Goal: Complete application form

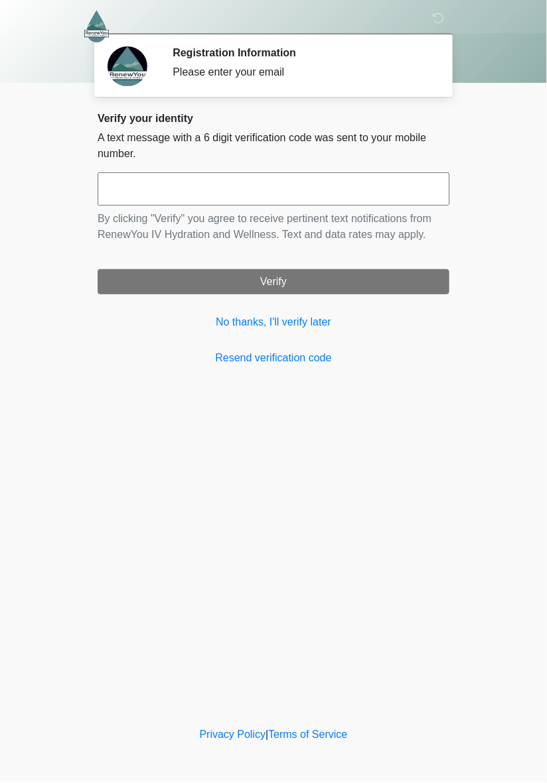
click at [154, 202] on input "text" at bounding box center [274, 188] width 352 height 33
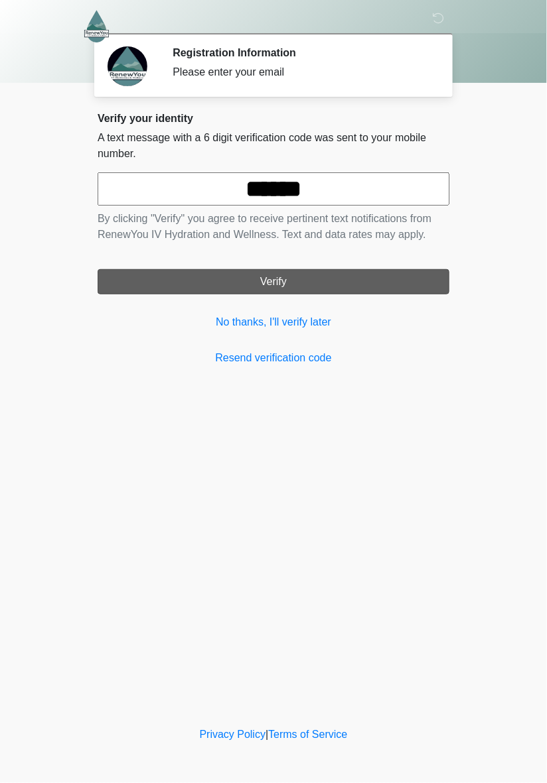
type input "******"
click at [264, 275] on button "Verify" at bounding box center [274, 281] width 352 height 25
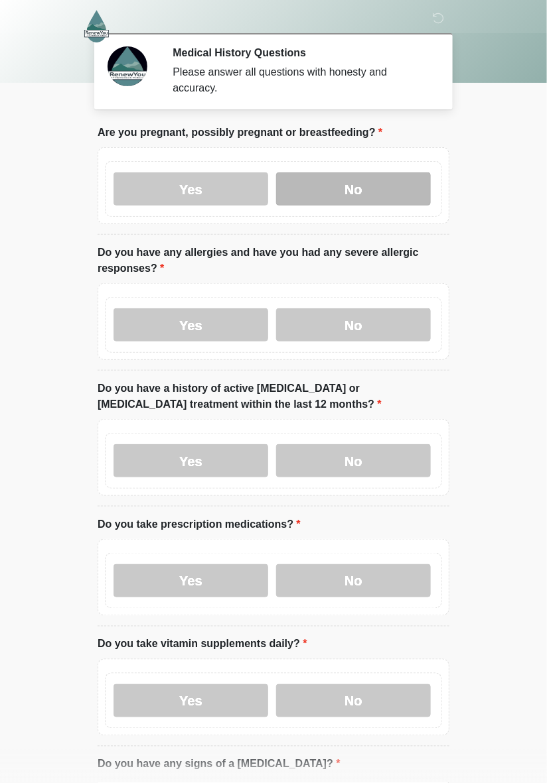
click at [350, 191] on label "No" at bounding box center [353, 188] width 155 height 33
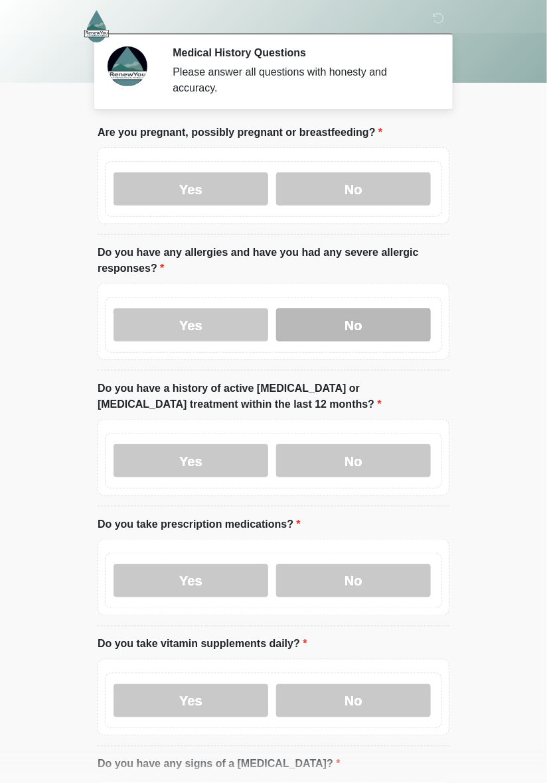
click at [346, 324] on label "No" at bounding box center [353, 324] width 155 height 33
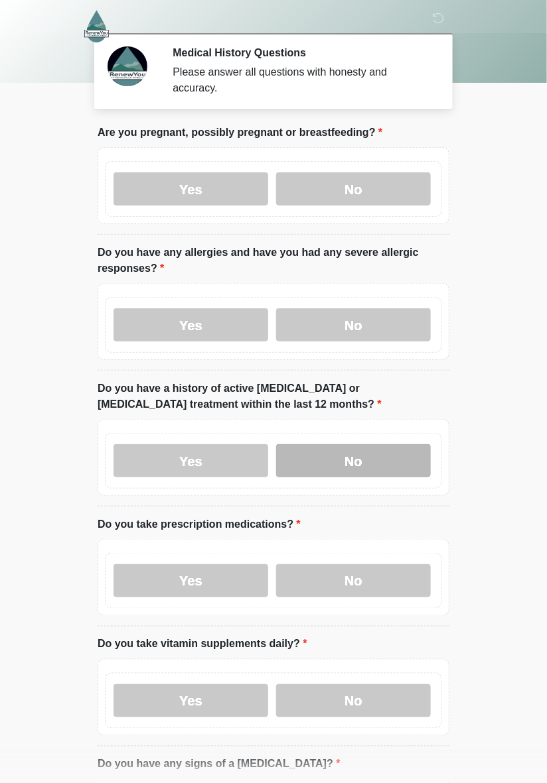
click at [348, 462] on label "No" at bounding box center [353, 460] width 155 height 33
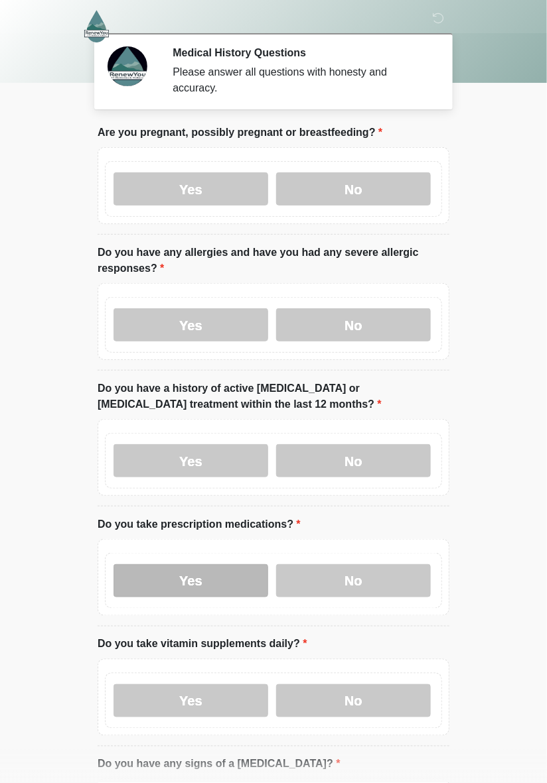
click at [174, 588] on label "Yes" at bounding box center [190, 580] width 155 height 33
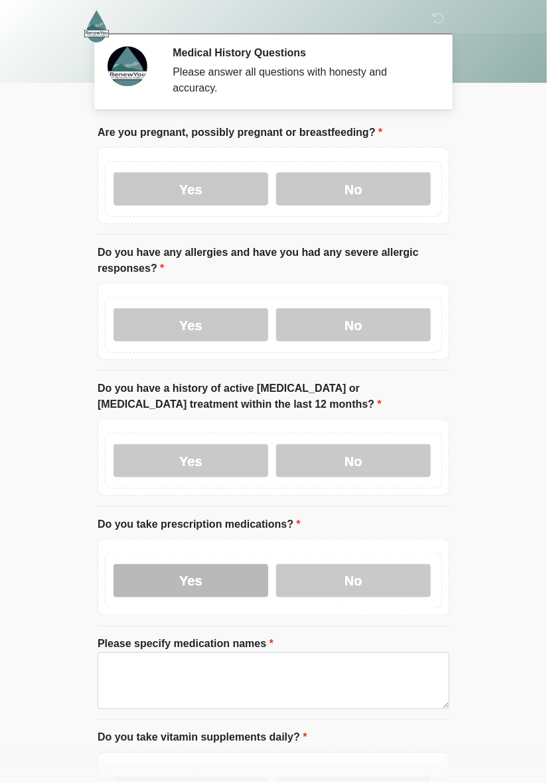
scroll to position [1, 0]
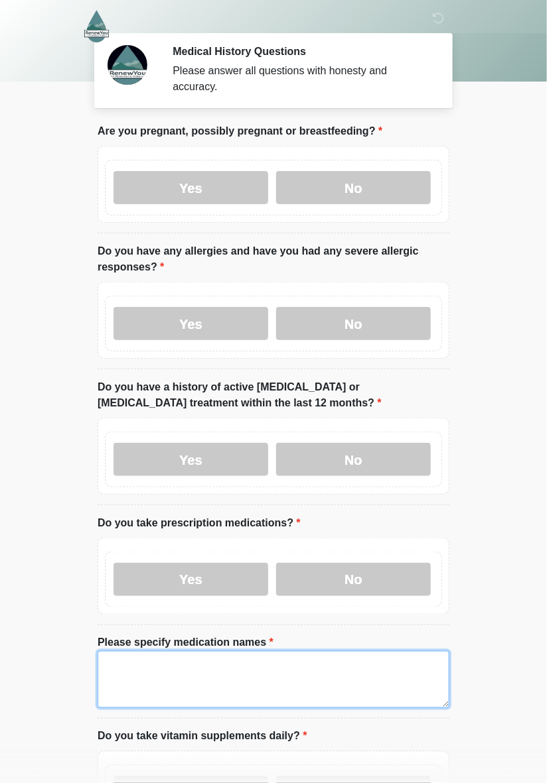
click at [132, 678] on textarea "Please specify medication names" at bounding box center [274, 679] width 352 height 57
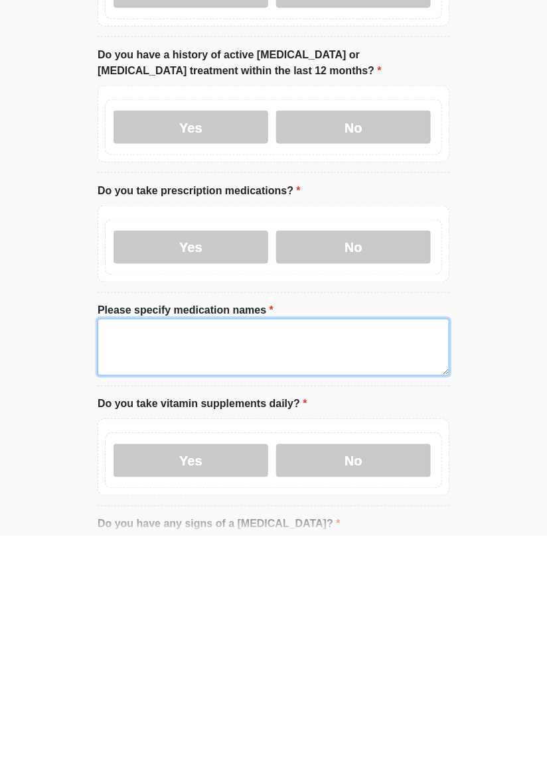
scroll to position [163, 0]
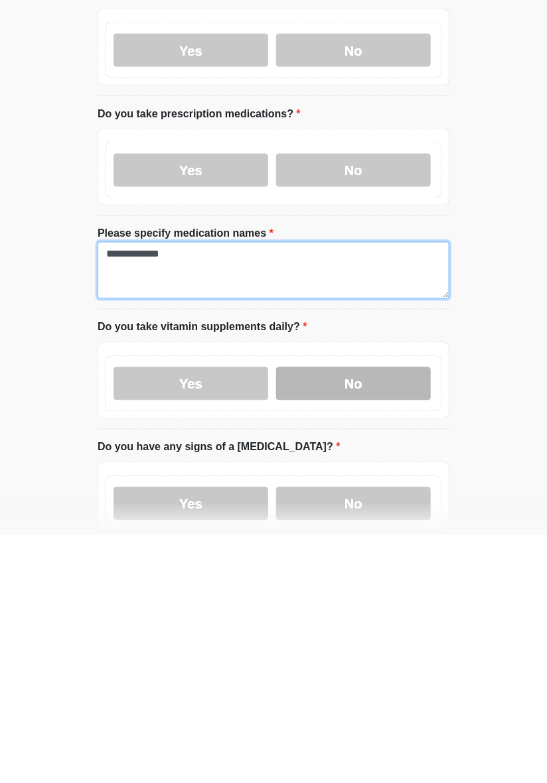
type textarea "**********"
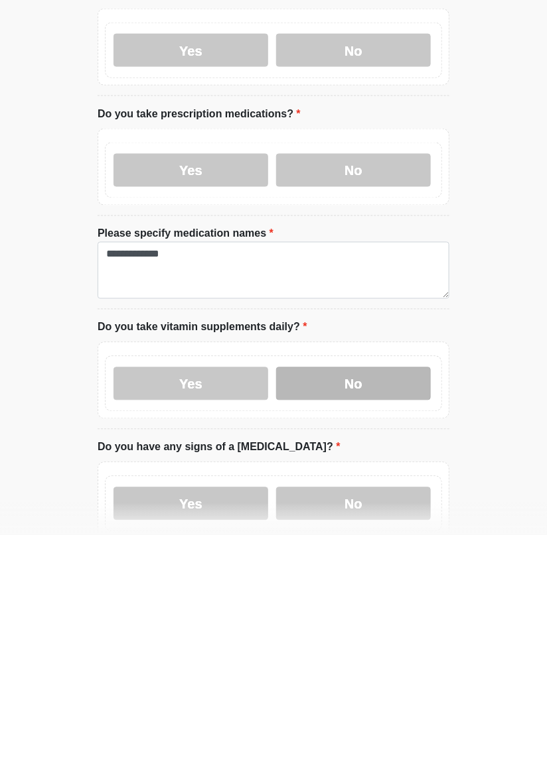
click at [337, 631] on label "No" at bounding box center [353, 631] width 155 height 33
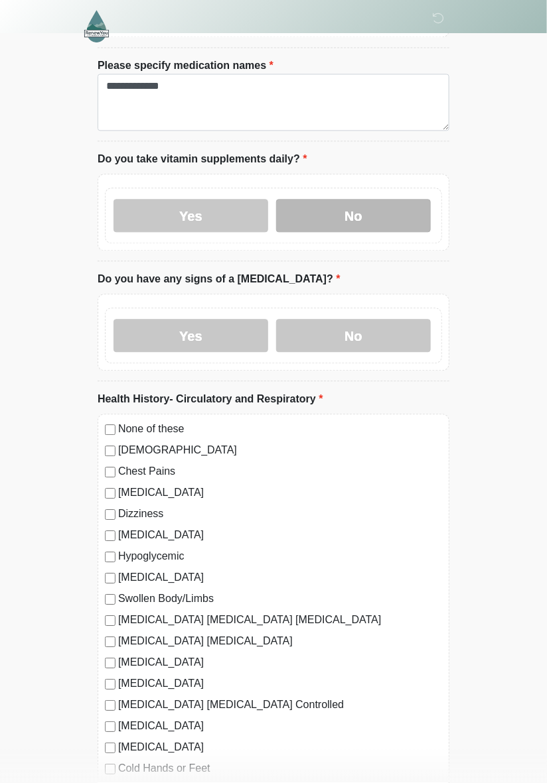
scroll to position [606, 0]
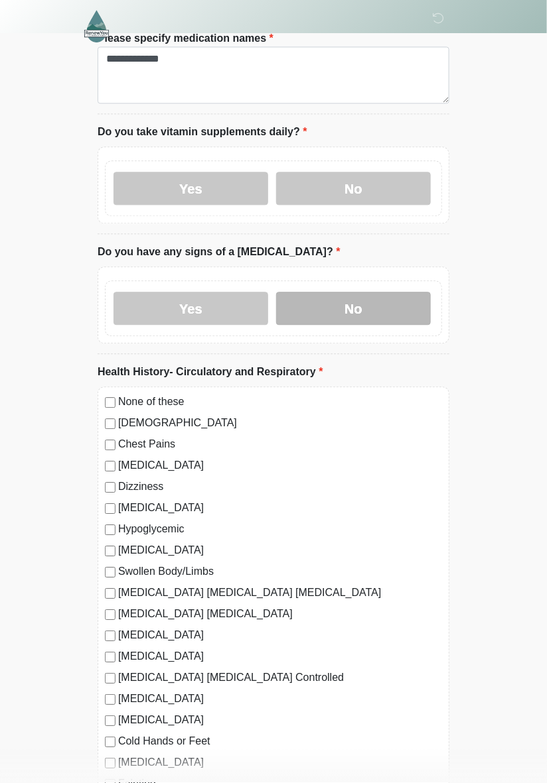
click at [354, 313] on label "No" at bounding box center [353, 308] width 155 height 33
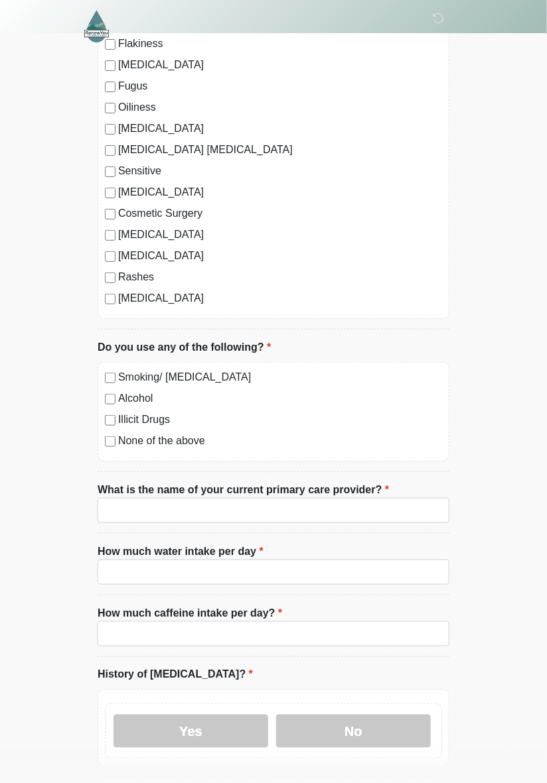
scroll to position [3442, 0]
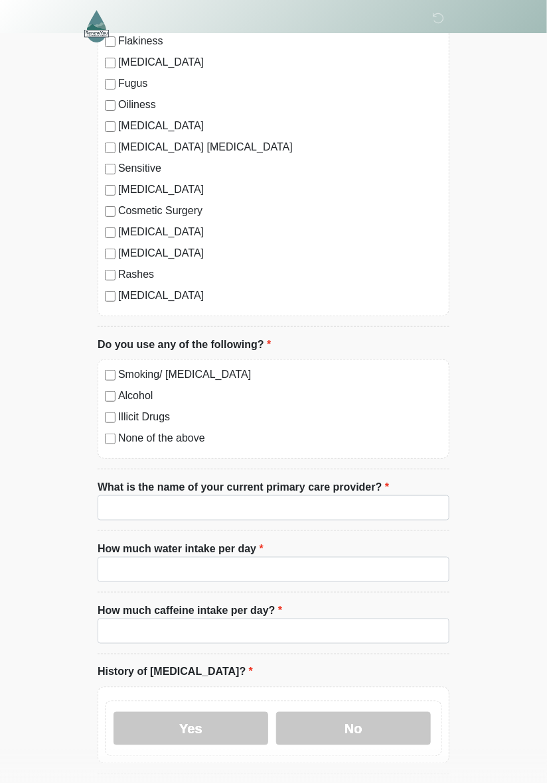
click at [115, 499] on input "What is the name of your current primary care provider?" at bounding box center [274, 508] width 352 height 25
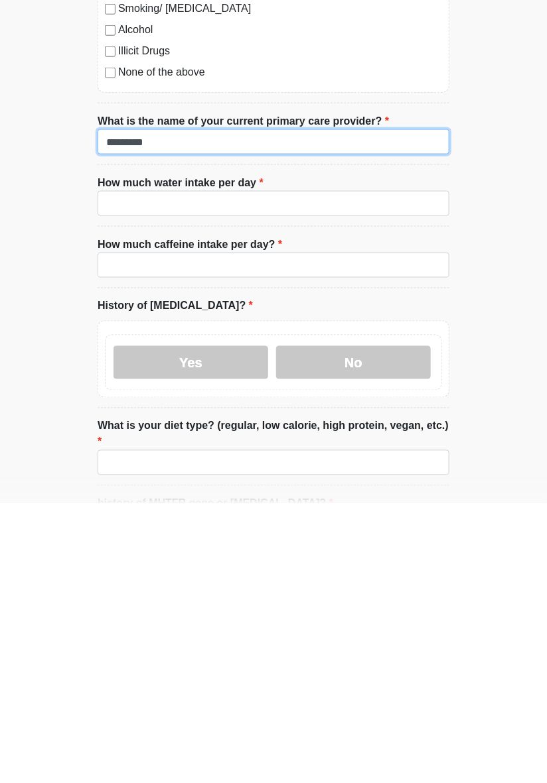
scroll to position [3529, 0]
type input "*********"
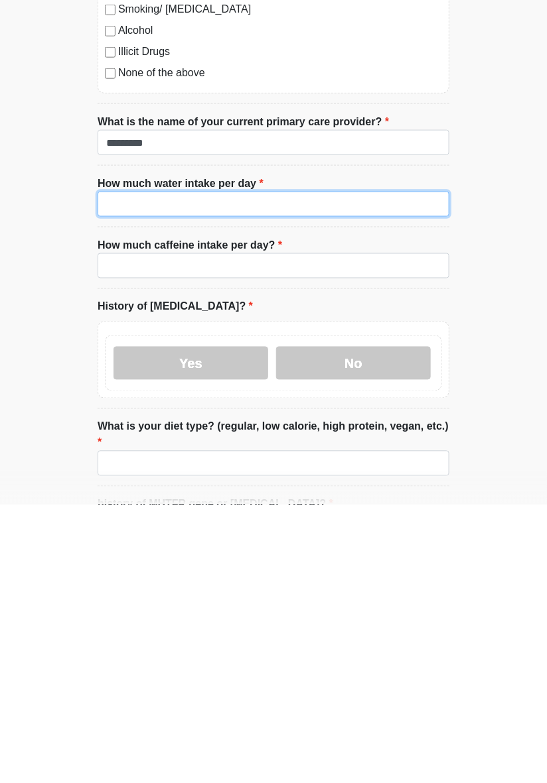
click at [134, 488] on input "How much water intake per day" at bounding box center [274, 482] width 352 height 25
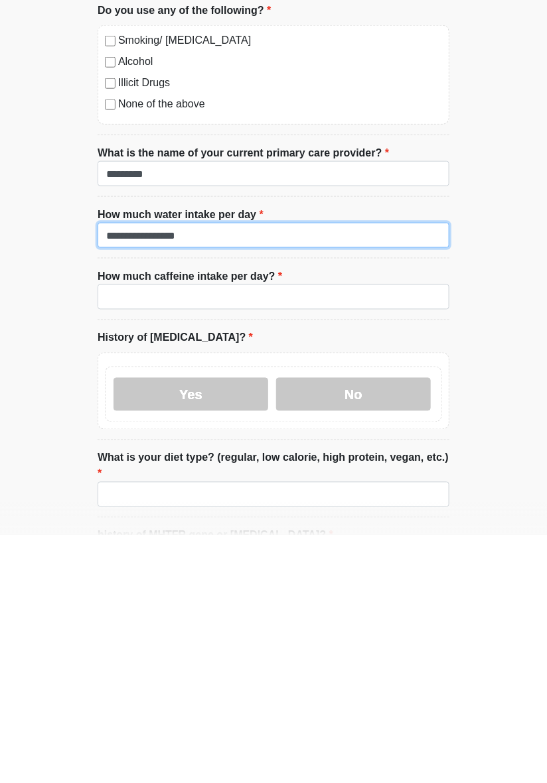
type input "**********"
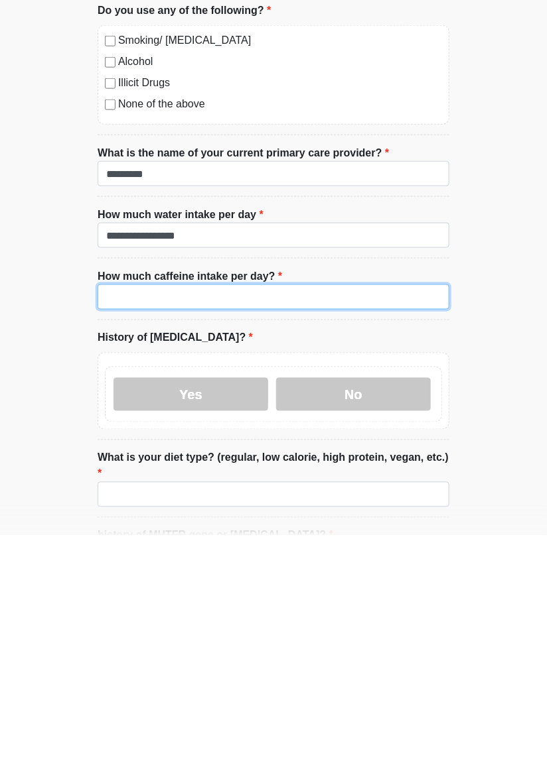
click at [141, 541] on input "How much caffeine intake per day?" at bounding box center [274, 544] width 352 height 25
type input "*"
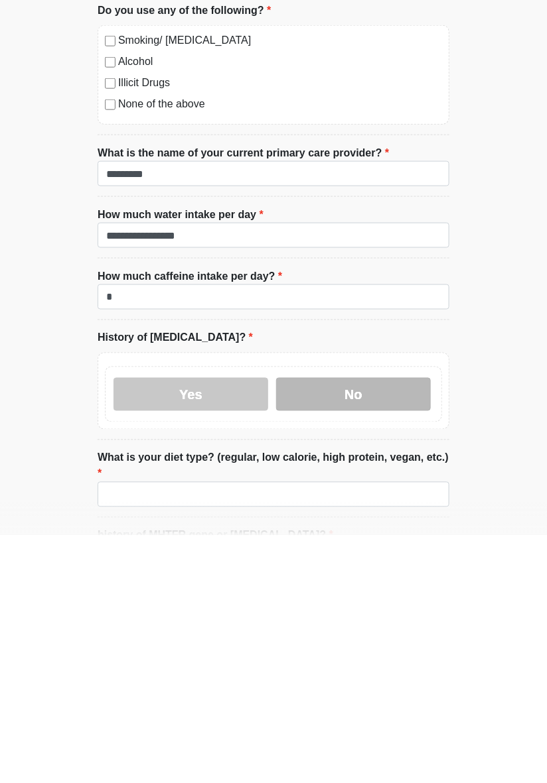
click at [344, 643] on label "No" at bounding box center [353, 642] width 155 height 33
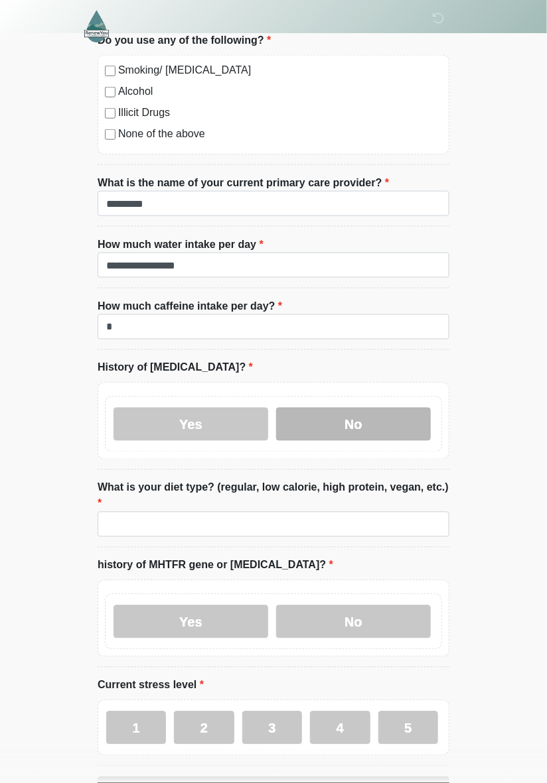
scroll to position [3769, 0]
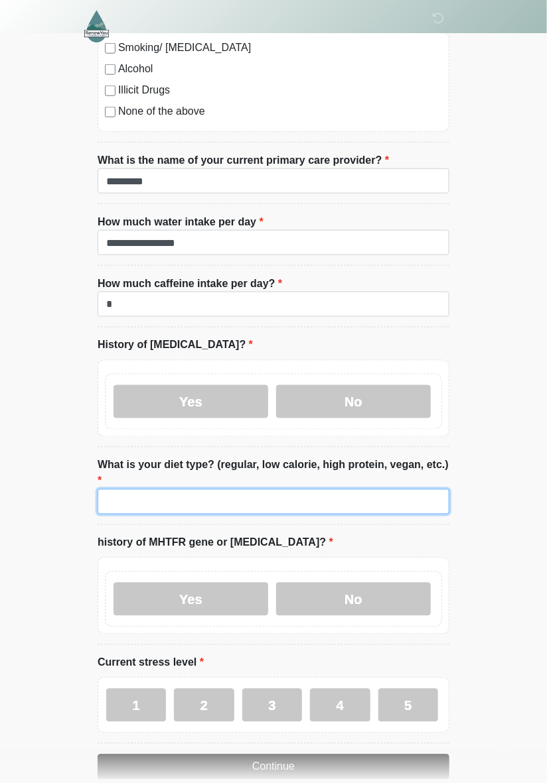
click at [122, 490] on input "What is your diet type? (regular, low calorie, high protein, vegan, etc.)" at bounding box center [274, 502] width 352 height 25
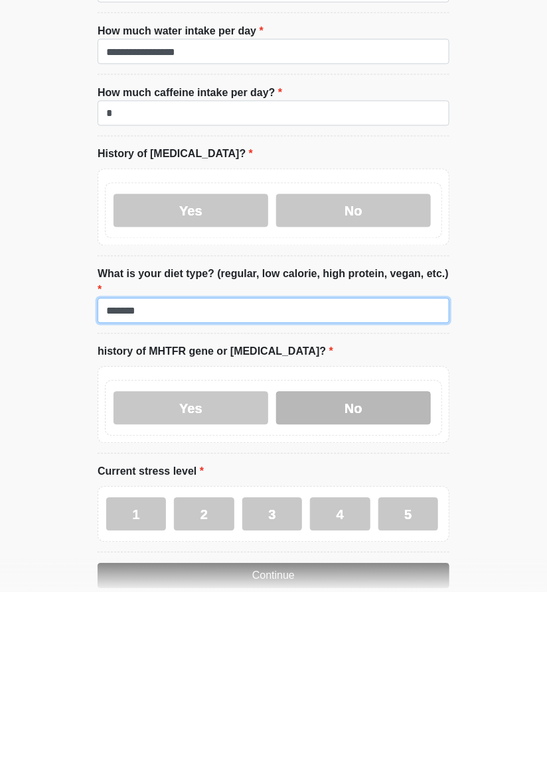
type input "*******"
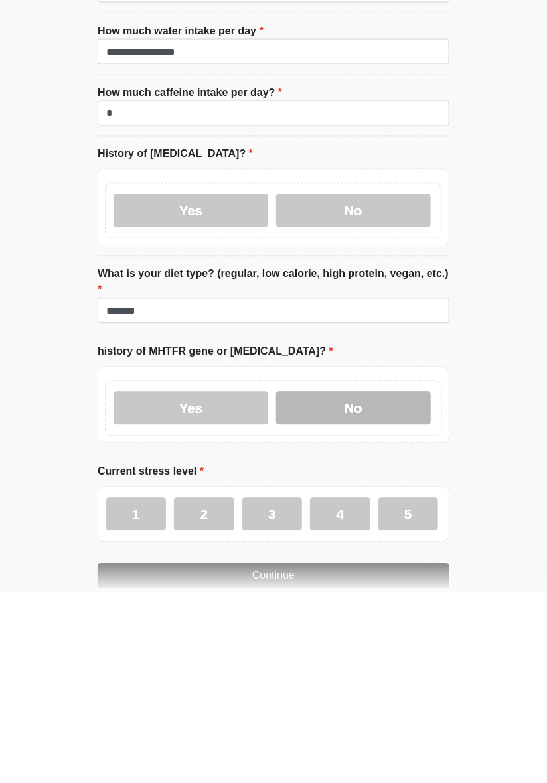
click at [344, 584] on label "No" at bounding box center [353, 599] width 155 height 33
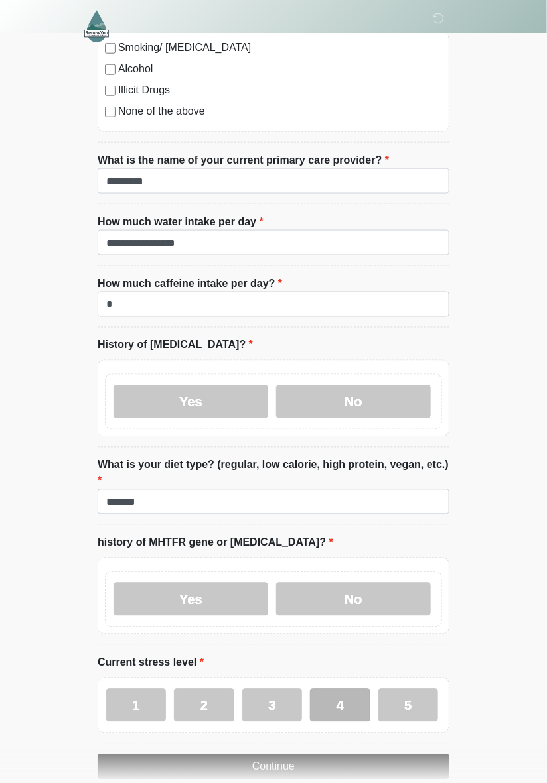
click at [343, 689] on label "4" at bounding box center [340, 705] width 60 height 33
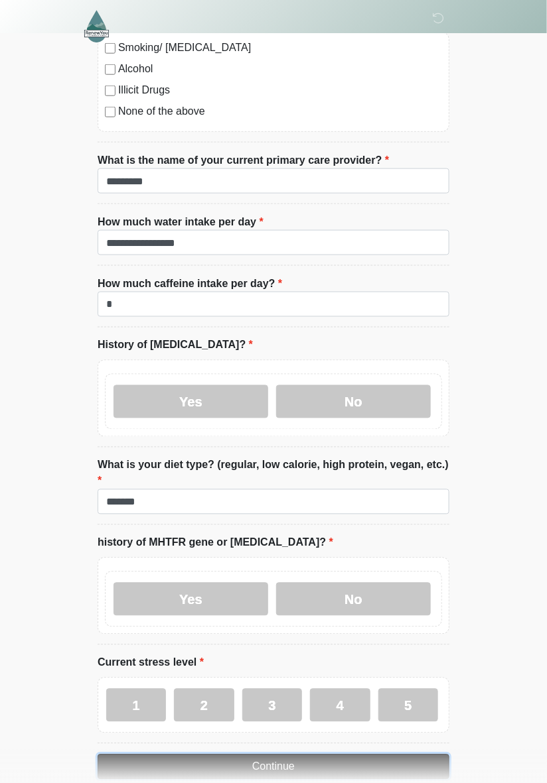
click at [247, 755] on button "Continue" at bounding box center [274, 767] width 352 height 25
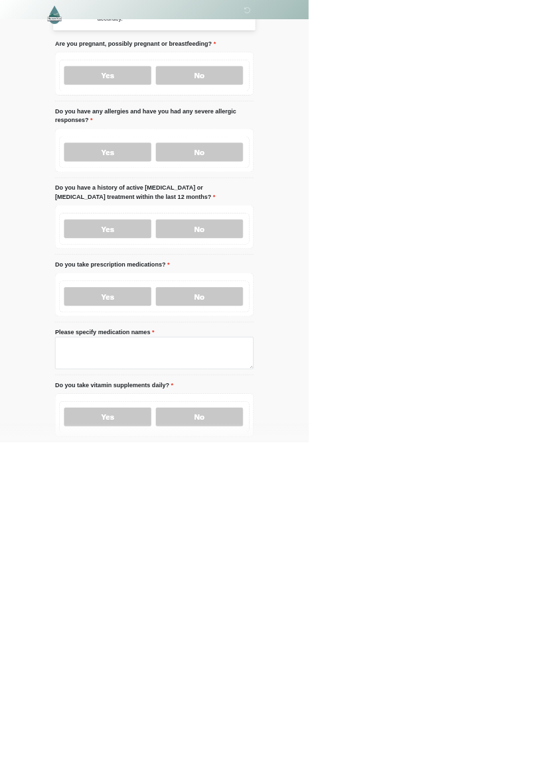
scroll to position [0, 0]
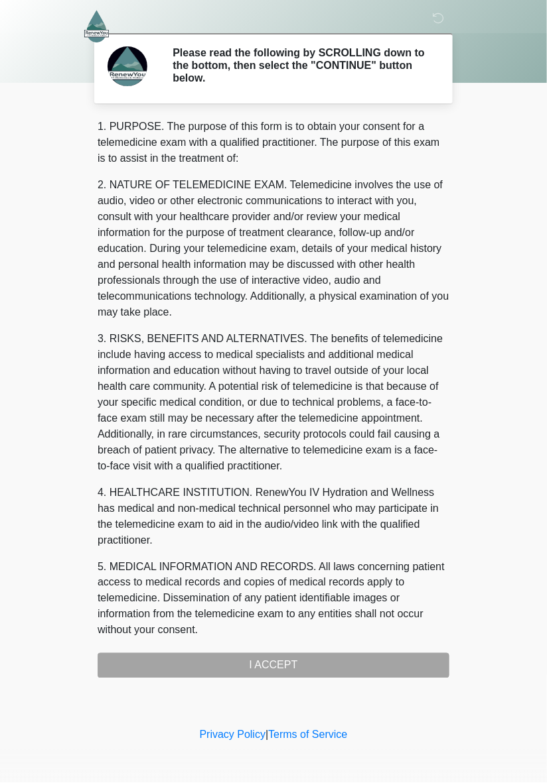
click at [244, 663] on div "1. PURPOSE. The purpose of this form is to obtain your consent for a telemedici…" at bounding box center [274, 399] width 352 height 560
click at [266, 663] on div "1. PURPOSE. The purpose of this form is to obtain your consent for a telemedici…" at bounding box center [274, 399] width 352 height 560
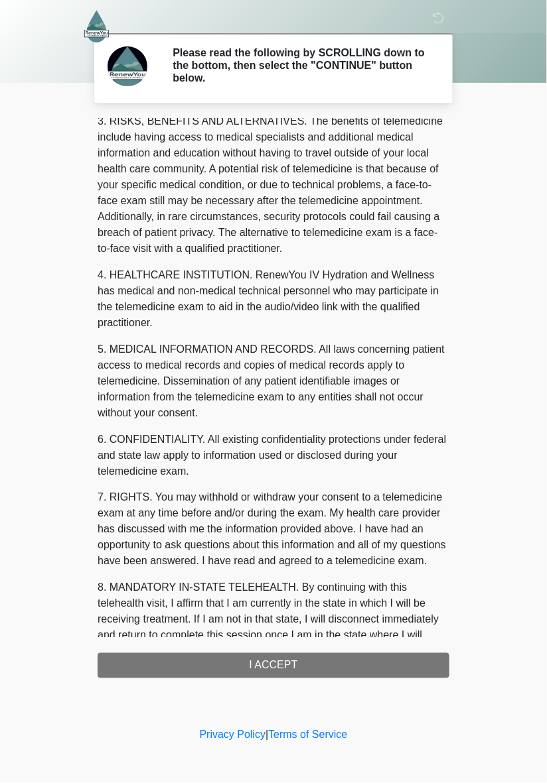
scroll to position [266, 0]
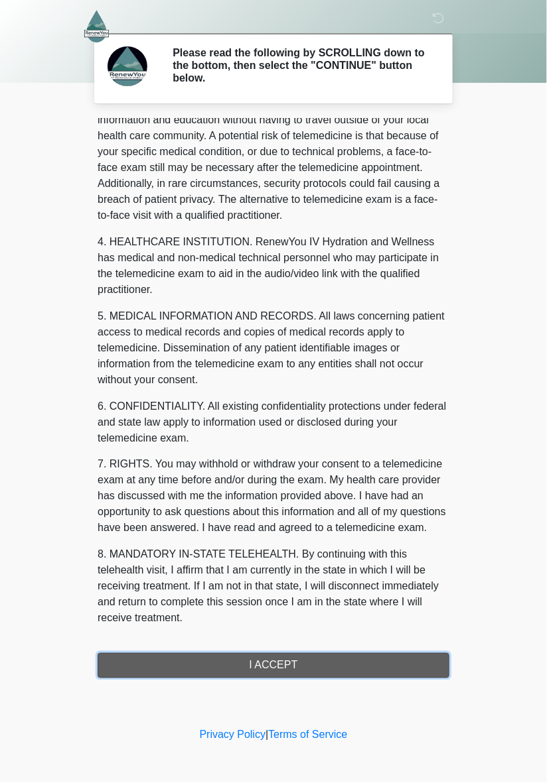
click at [253, 668] on button "I ACCEPT" at bounding box center [274, 665] width 352 height 25
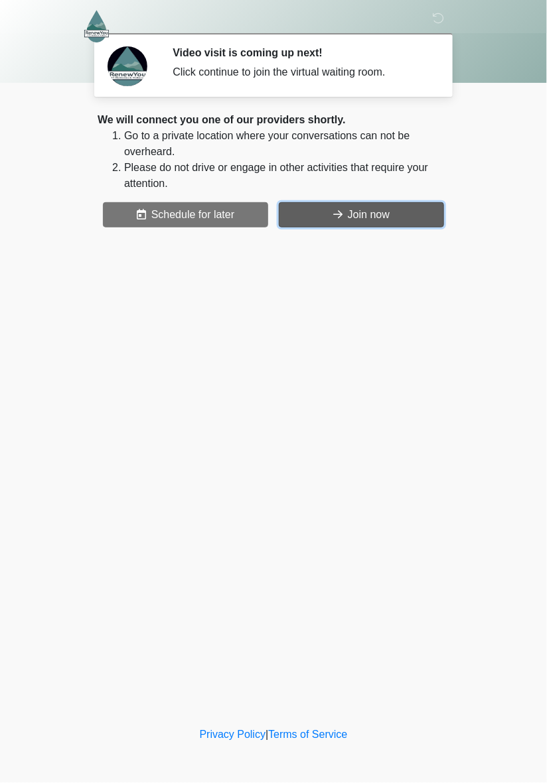
click at [367, 216] on button "Join now" at bounding box center [361, 214] width 165 height 25
